Goal: Information Seeking & Learning: Find specific fact

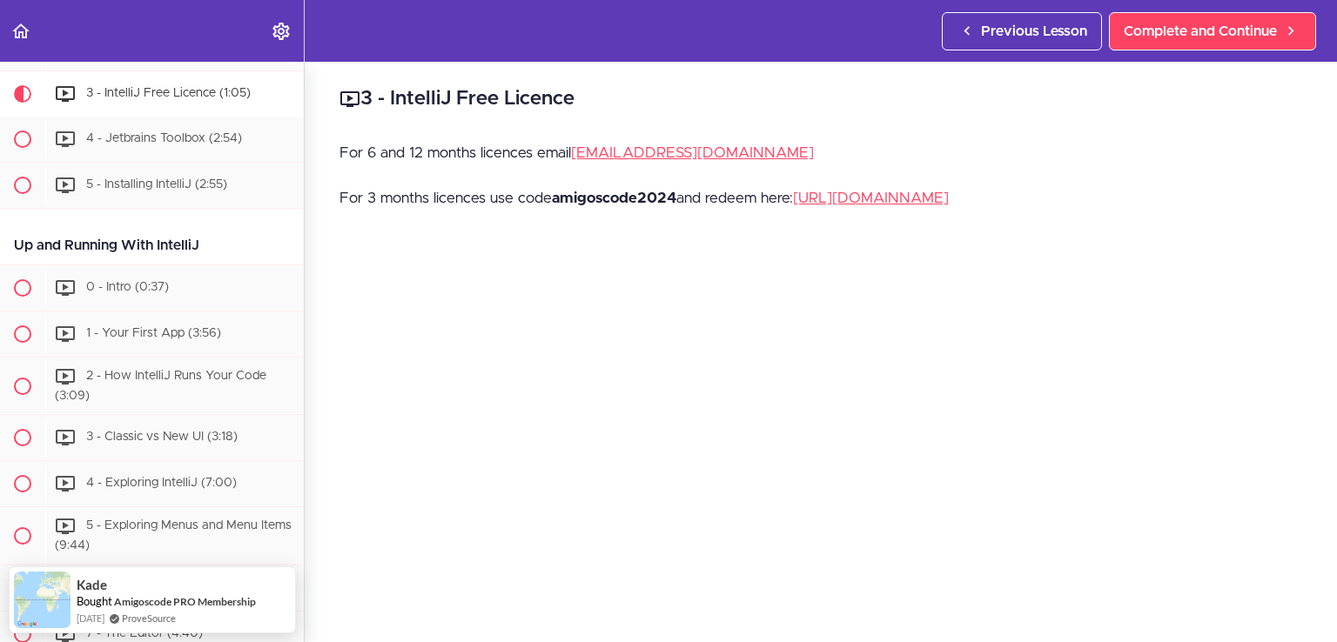
click at [453, 148] on p "For 6 and 12 months licences email [EMAIL_ADDRESS][DOMAIN_NAME]" at bounding box center [820, 153] width 962 height 26
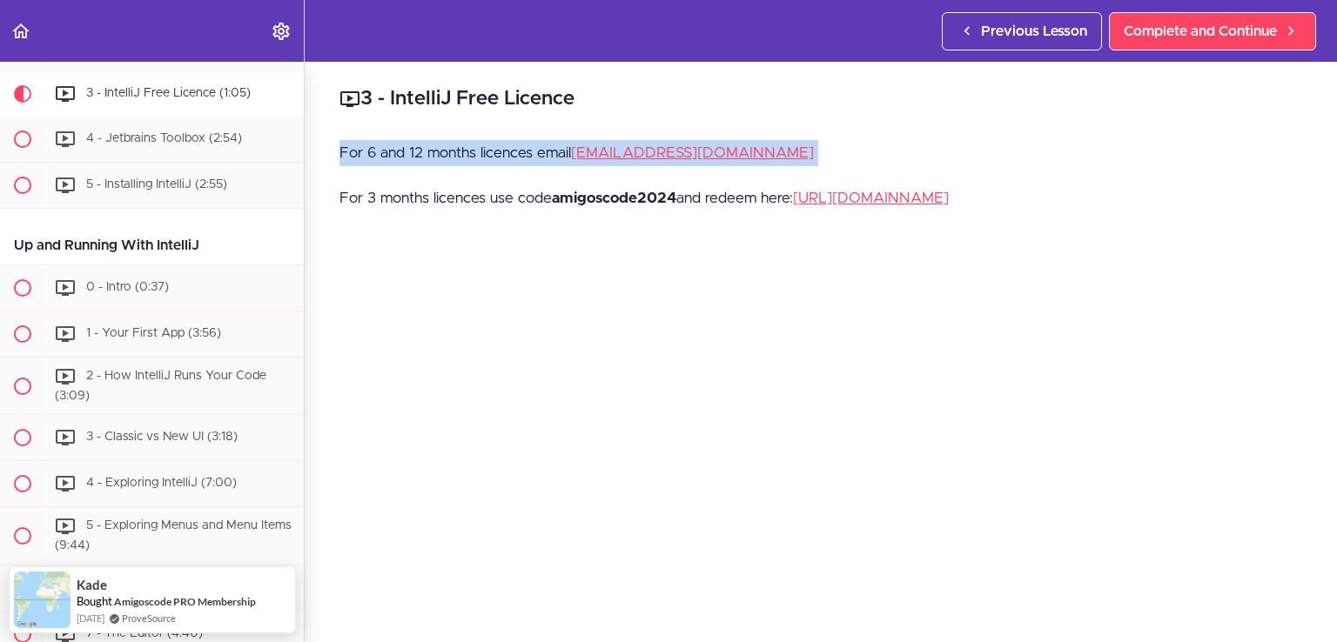
click at [453, 148] on p "For 6 and 12 months licences email [EMAIL_ADDRESS][DOMAIN_NAME]" at bounding box center [820, 153] width 962 height 26
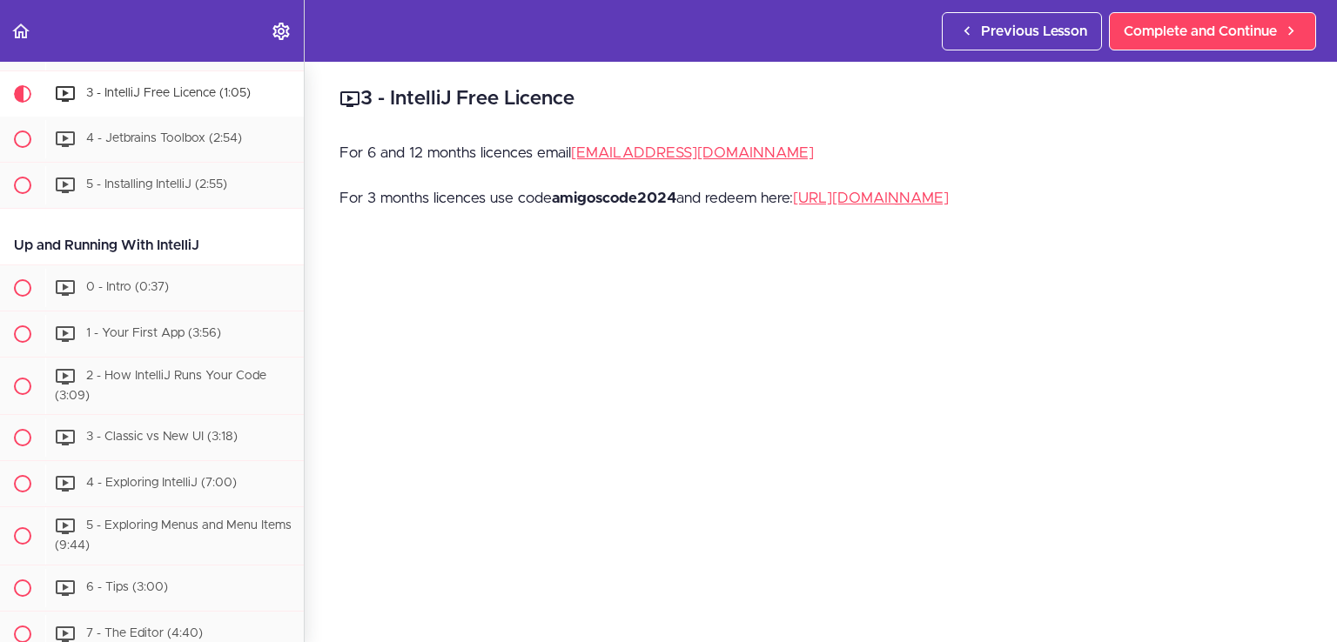
click at [441, 192] on p "For 3 months licences use code amigoscode2024 and redeem here: [URL][DOMAIN_NAM…" at bounding box center [820, 198] width 962 height 26
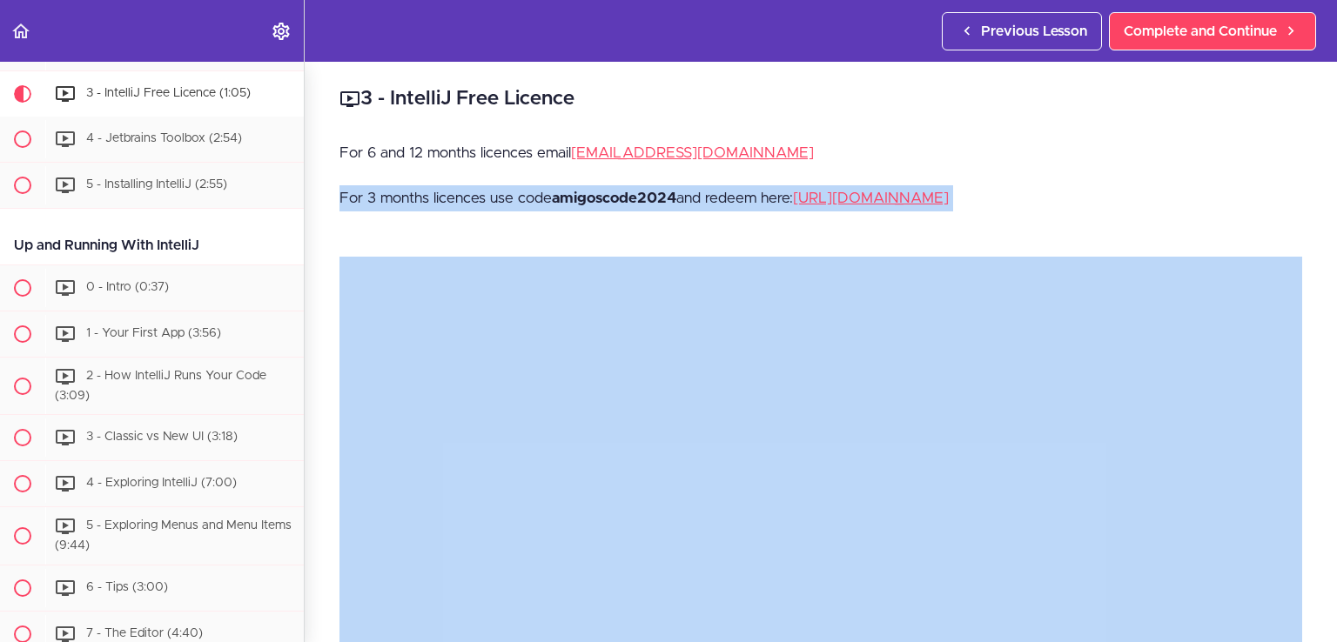
click at [441, 192] on p "For 3 months licences use code amigoscode2024 and redeem here: [URL][DOMAIN_NAM…" at bounding box center [820, 198] width 962 height 26
click at [768, 194] on p "For 3 months licences use code amigoscode2024 and redeem here: [URL][DOMAIN_NAM…" at bounding box center [820, 198] width 962 height 26
